Goal: Information Seeking & Learning: Compare options

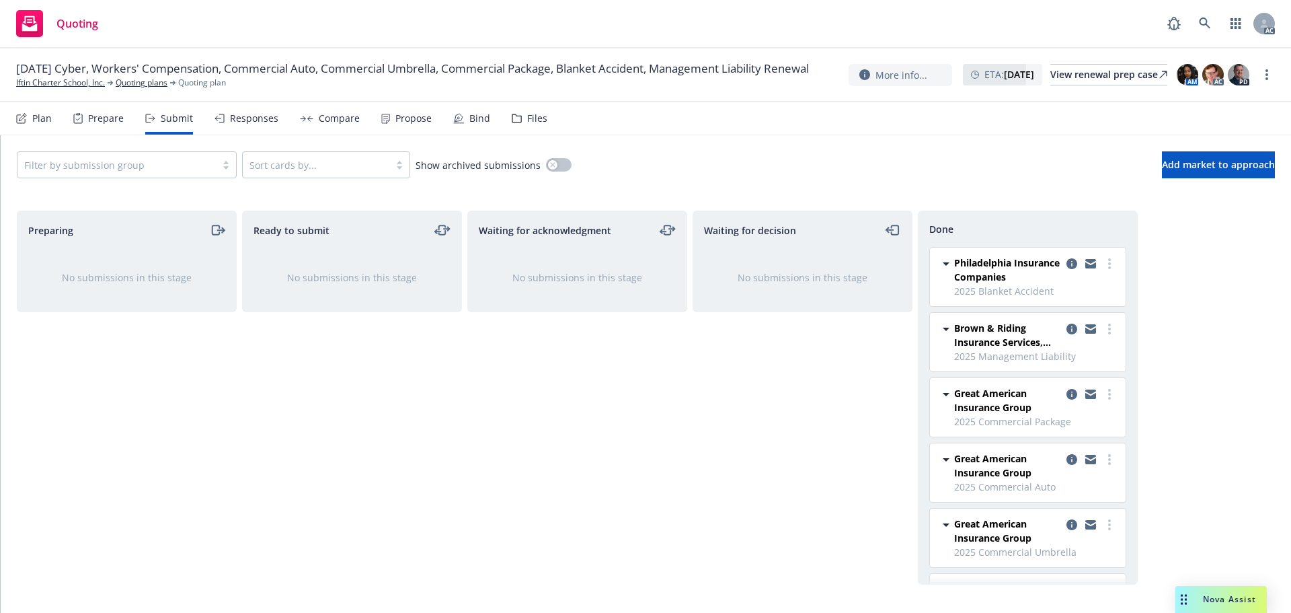
click at [397, 117] on div "Propose" at bounding box center [413, 118] width 36 height 11
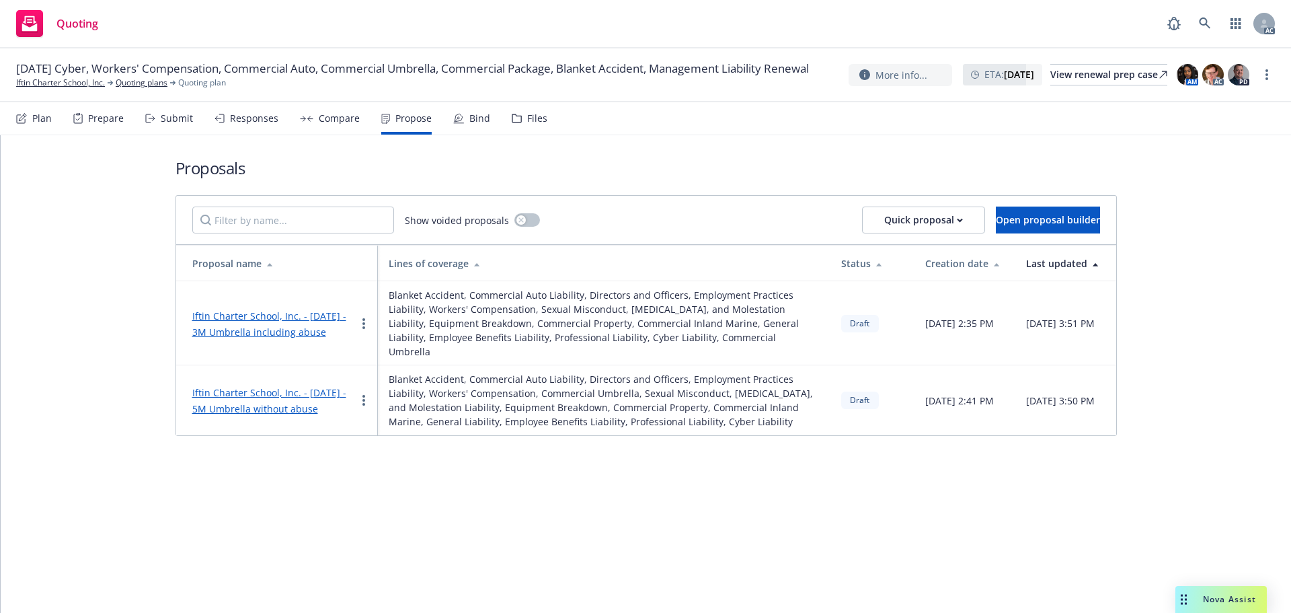
click at [226, 313] on link "Iftin Charter School, Inc. - [DATE] - 3M Umbrella including abuse" at bounding box center [269, 323] width 154 height 29
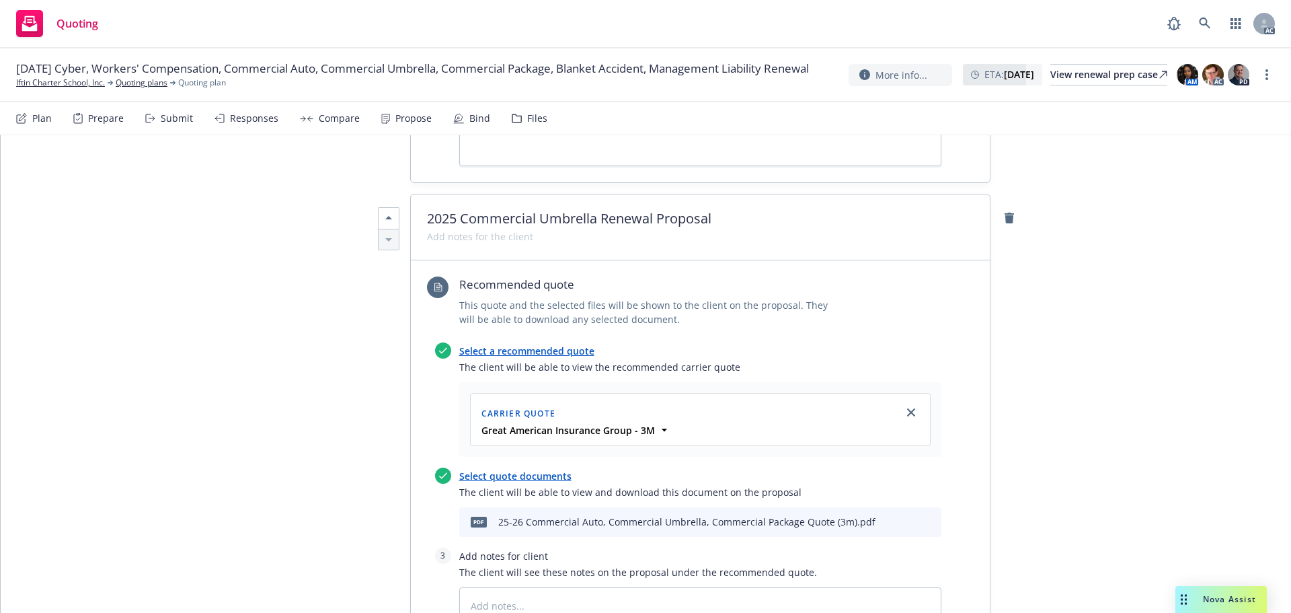
scroll to position [6482, 0]
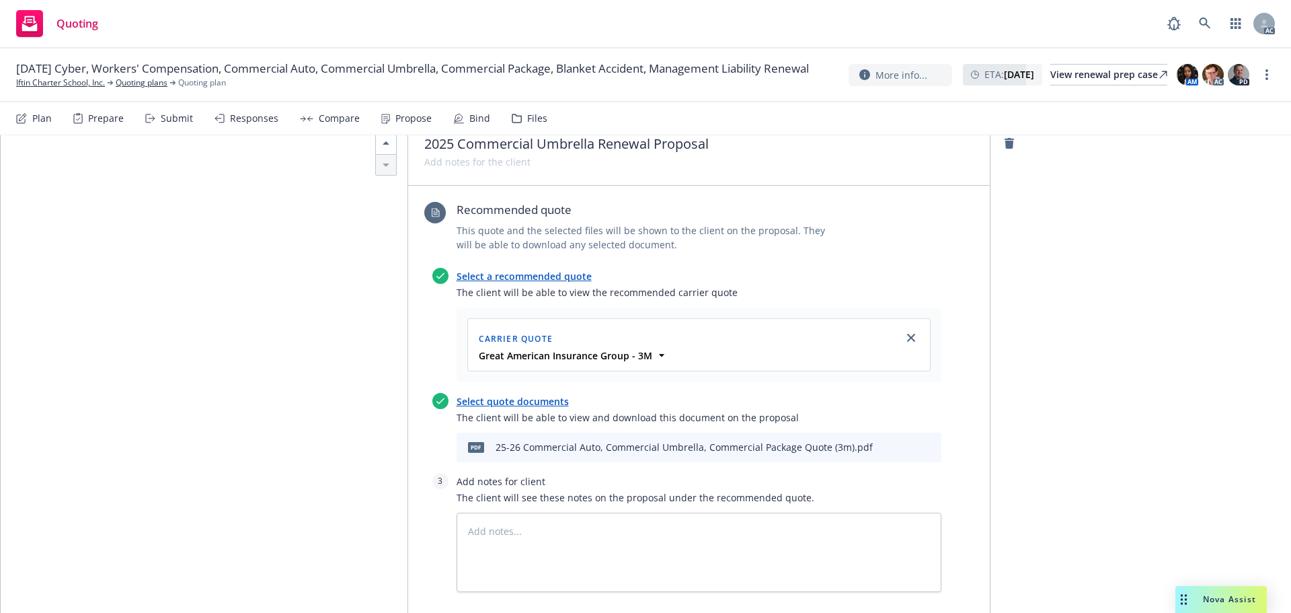
click at [901, 442] on icon "preview file" at bounding box center [907, 446] width 12 height 9
type textarea "x"
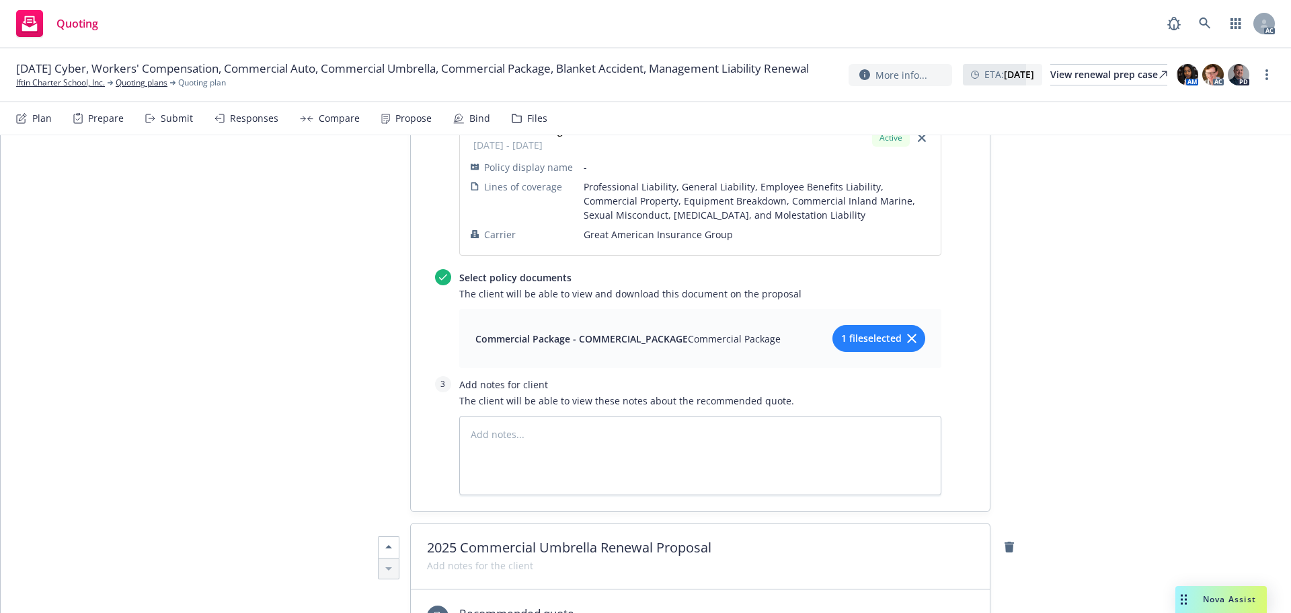
scroll to position [6213, 0]
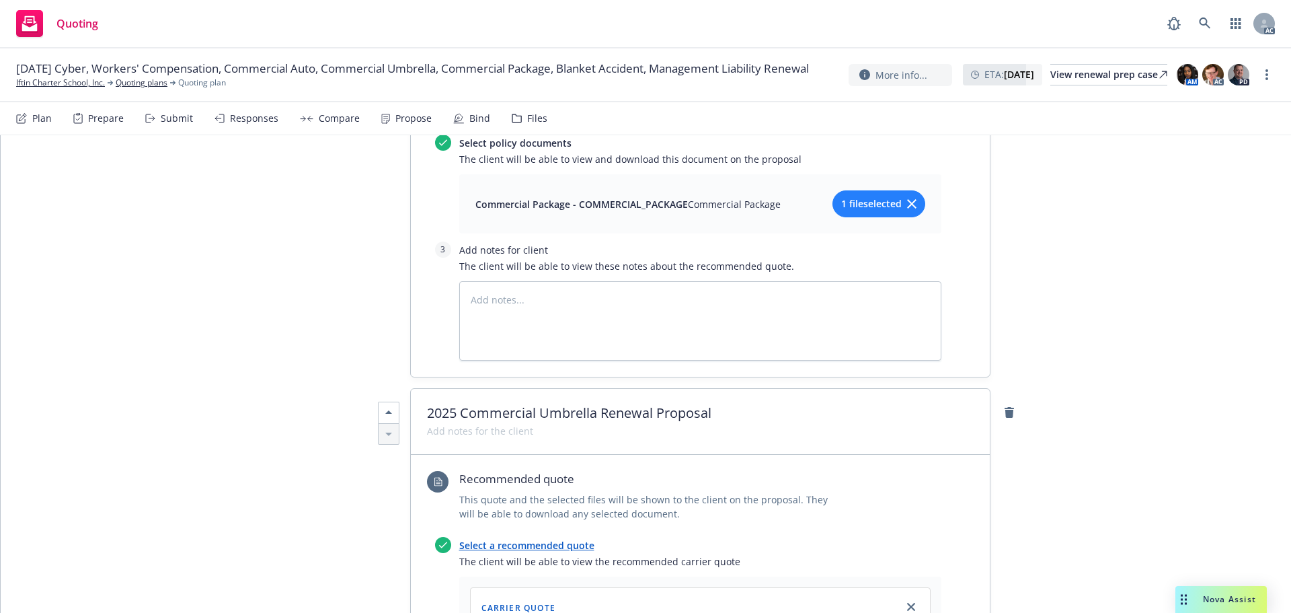
click at [262, 122] on div "Responses" at bounding box center [254, 118] width 48 height 11
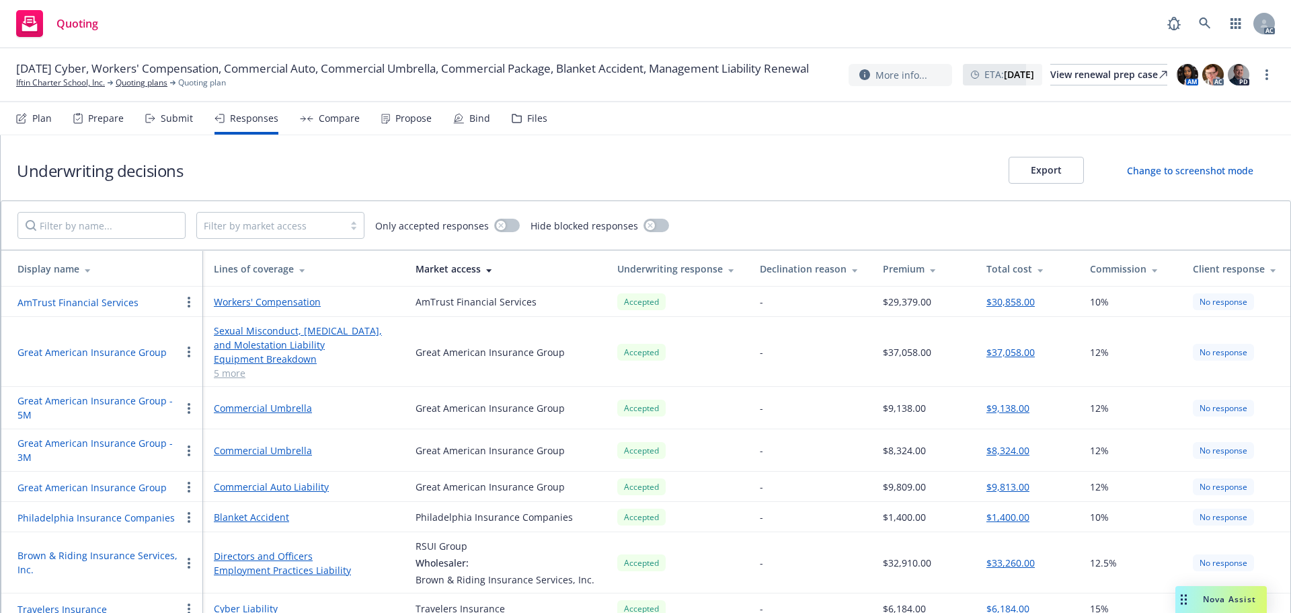
scroll to position [12, 0]
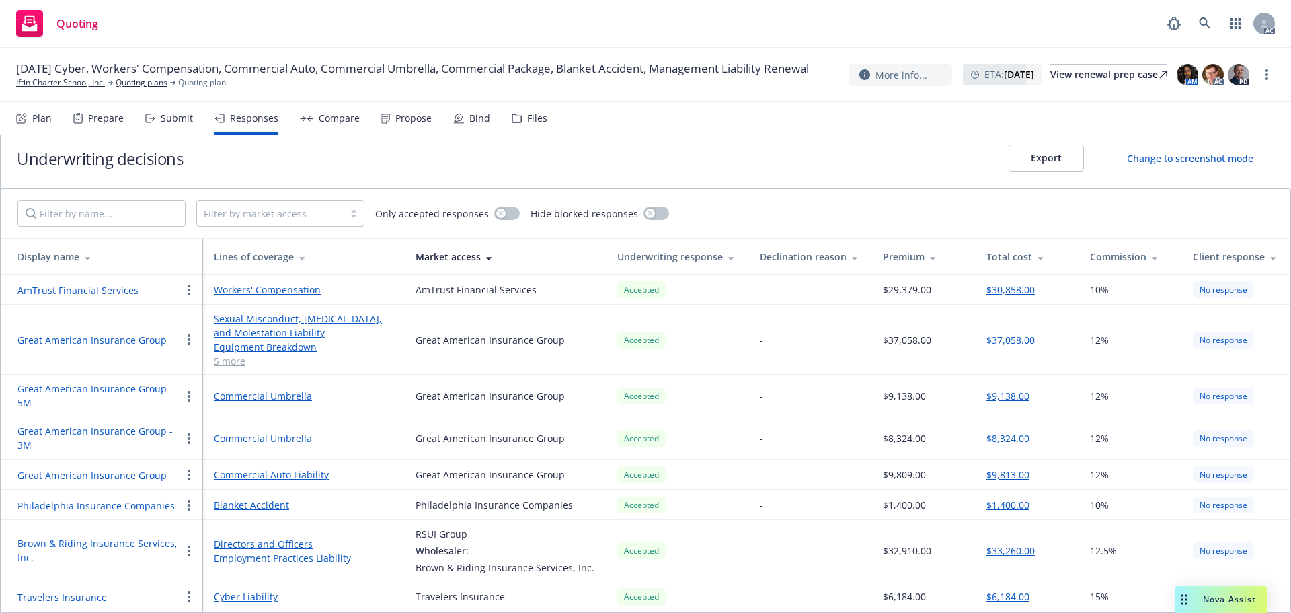
click at [89, 391] on button "Great American Insurance Group - 5M" at bounding box center [98, 395] width 163 height 28
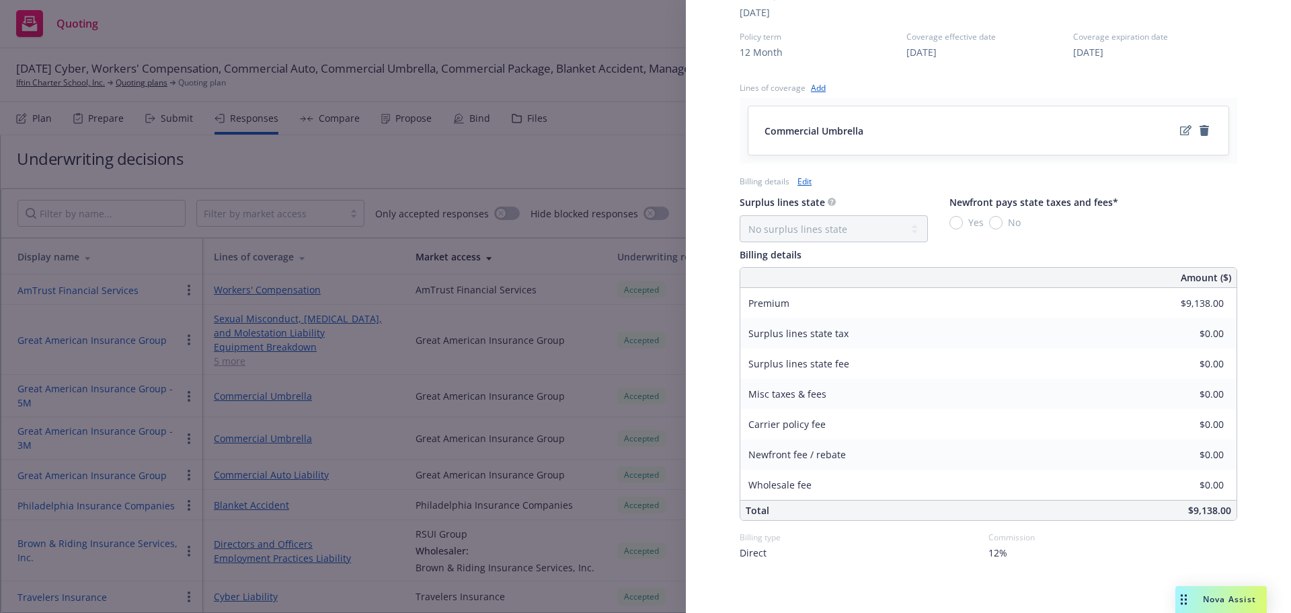
scroll to position [525, 0]
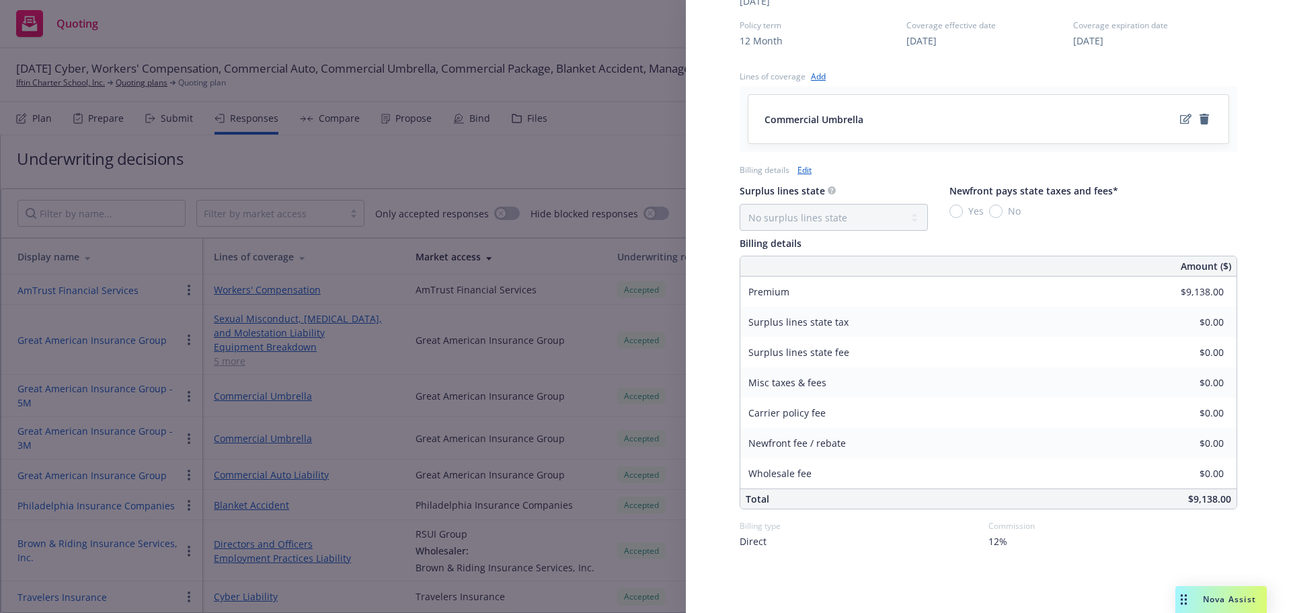
click at [366, 420] on div "Display Name Great American Insurance Group - 5M Carrier Great American Insuran…" at bounding box center [645, 306] width 1291 height 613
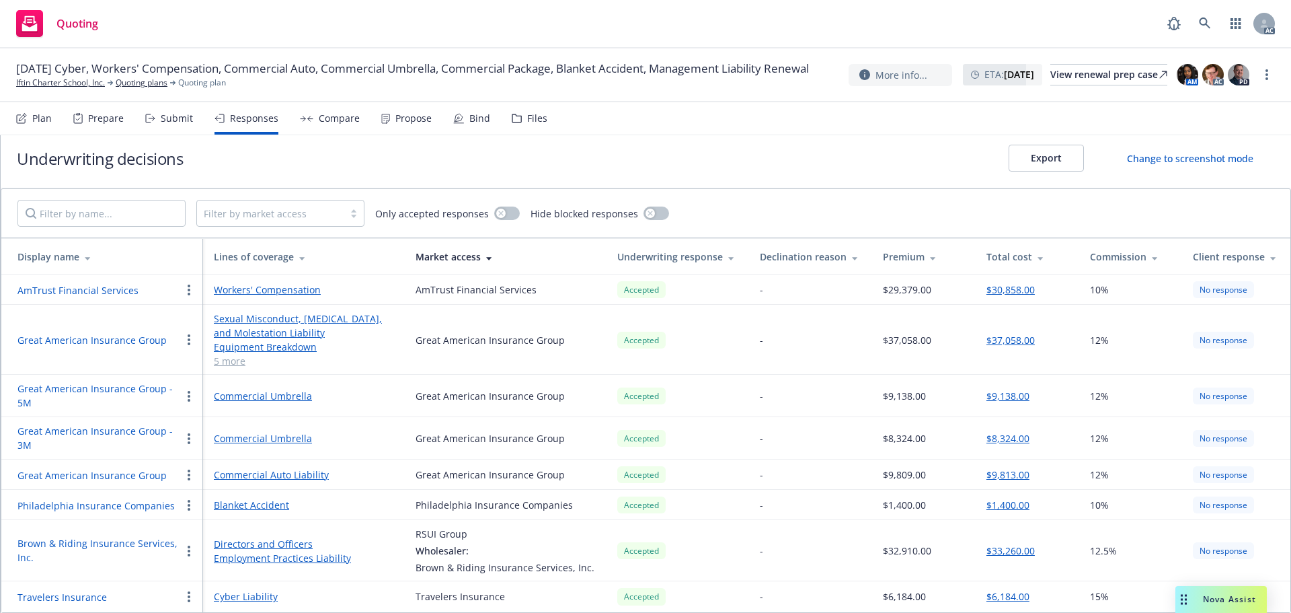
click at [121, 428] on button "Great American Insurance Group - 3M" at bounding box center [98, 438] width 163 height 28
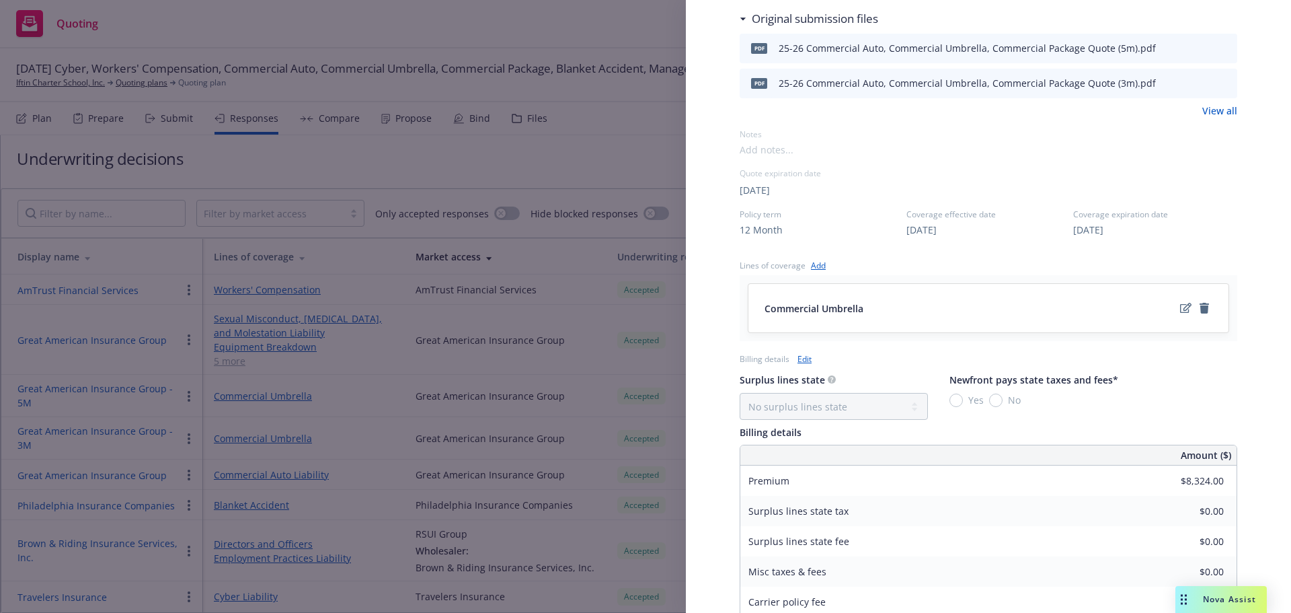
scroll to position [525, 0]
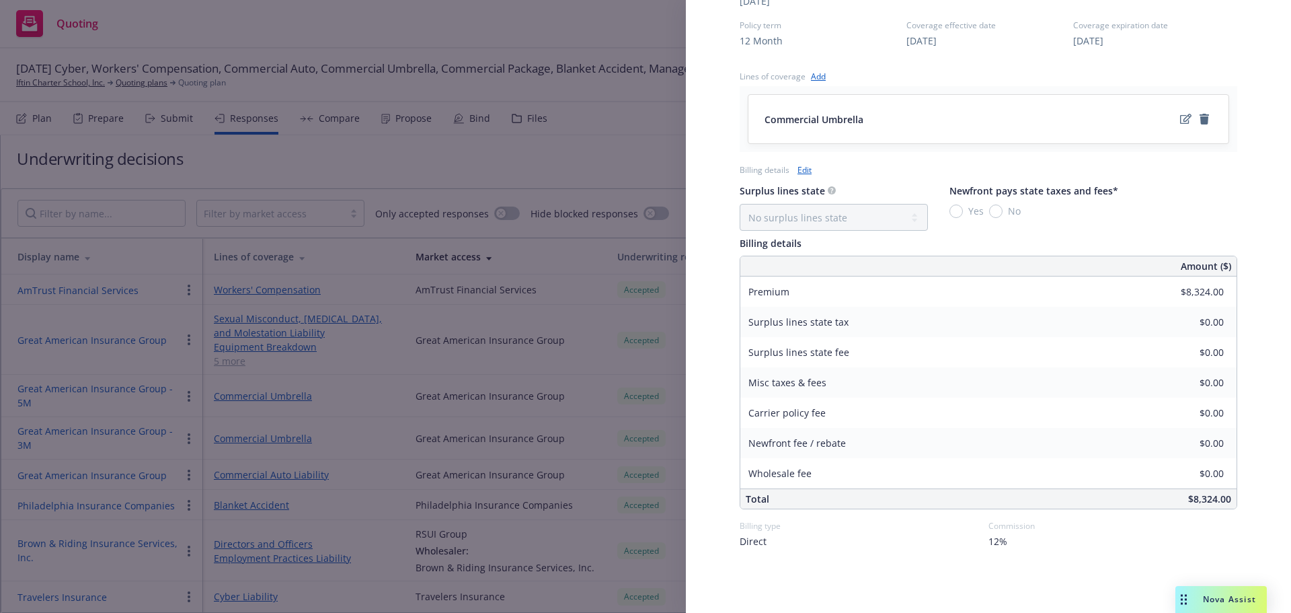
click at [621, 175] on div "Display Name Great American Insurance Group - 3M Carrier Great American Insuran…" at bounding box center [645, 306] width 1291 height 613
